Goal: Transaction & Acquisition: Purchase product/service

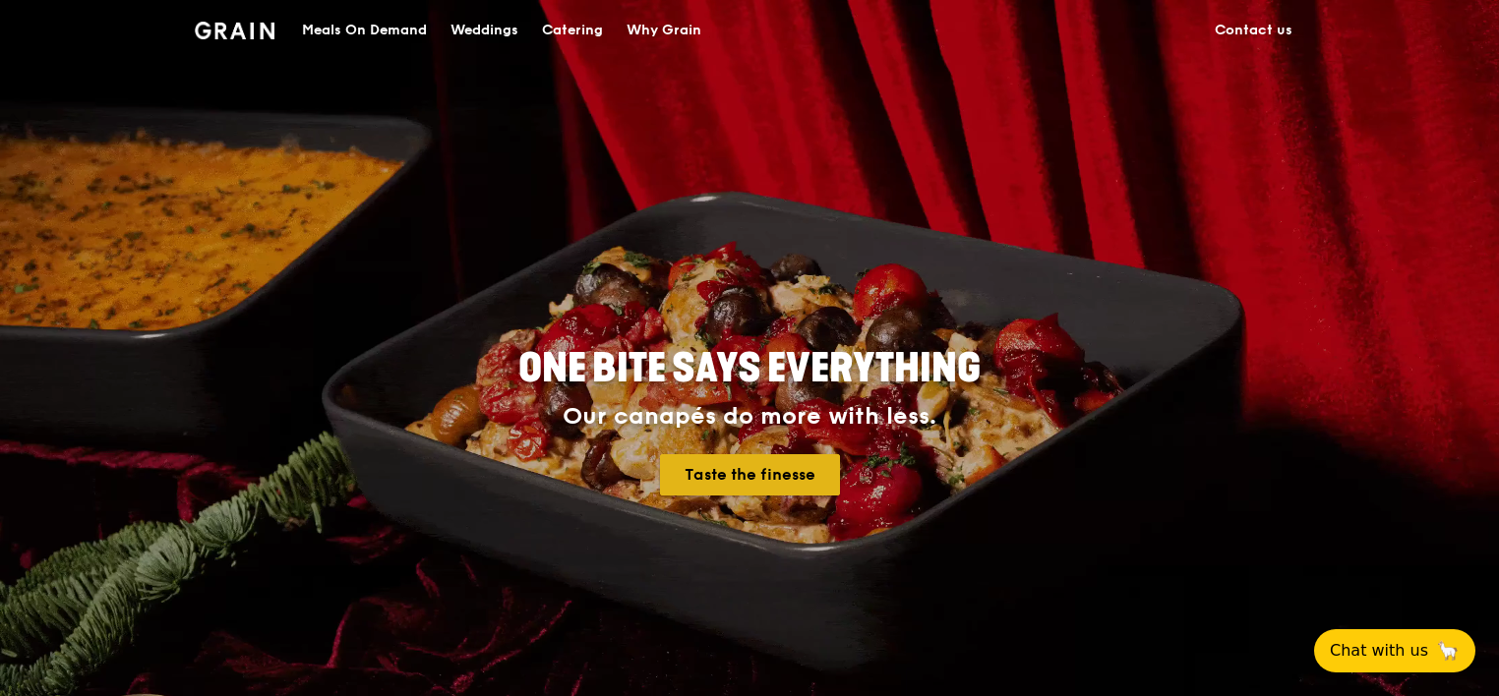
click at [767, 476] on link "Taste the finesse" at bounding box center [750, 474] width 180 height 41
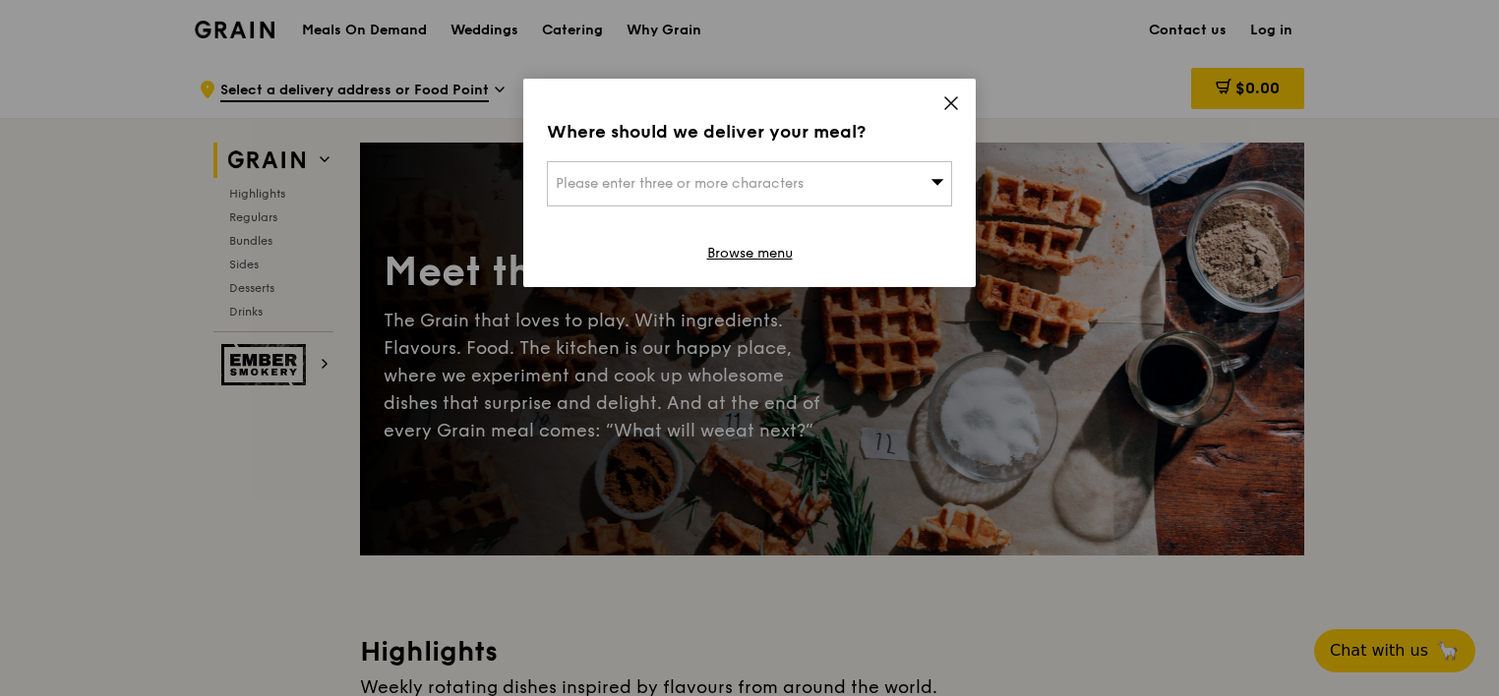
click at [955, 106] on icon at bounding box center [951, 103] width 18 height 18
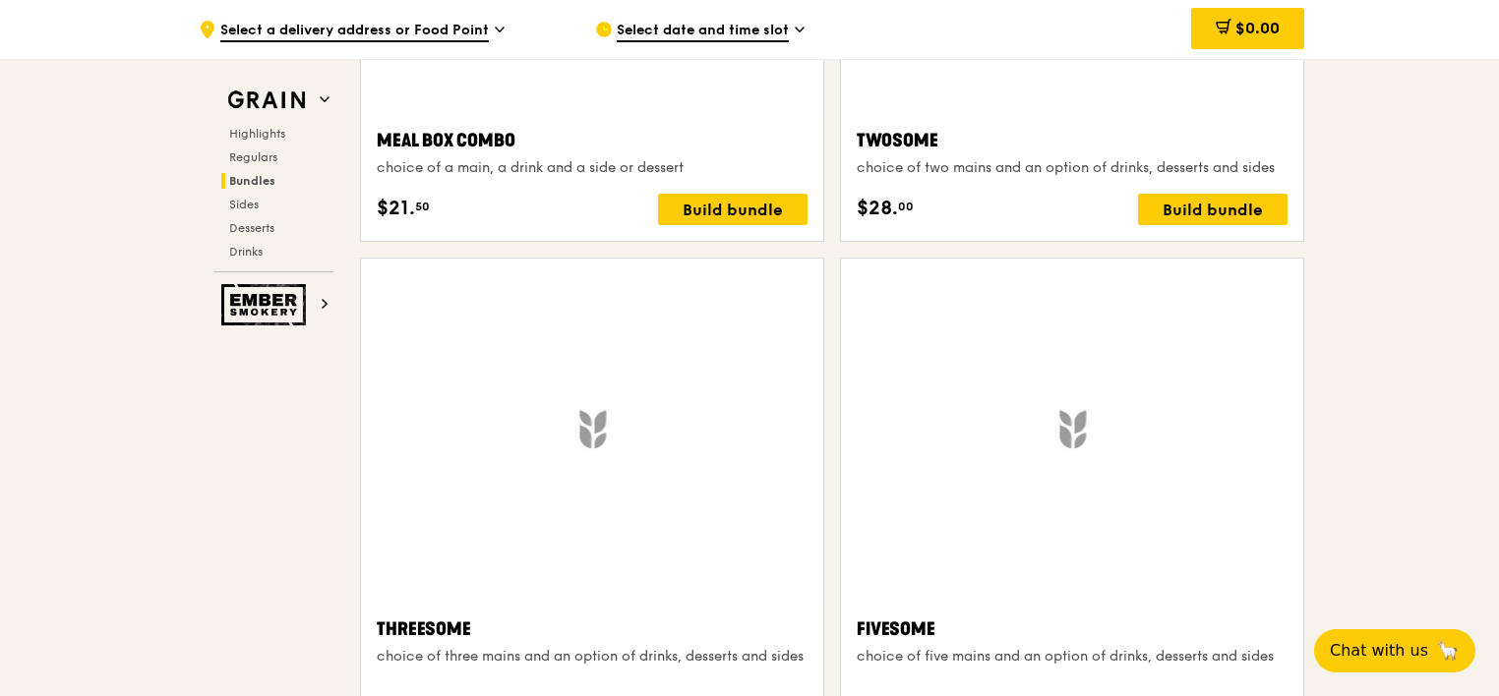
scroll to position [3345, 0]
